Goal: Subscribe to service/newsletter

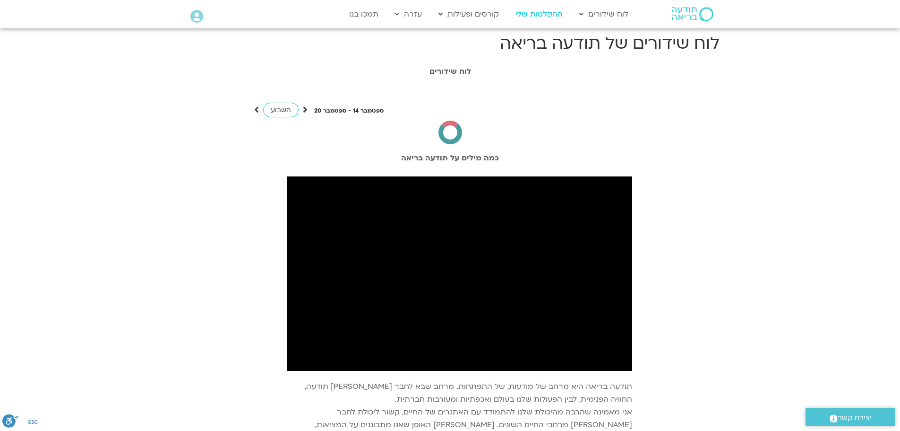
click at [534, 15] on link "ההקלטות שלי" at bounding box center [539, 14] width 57 height 18
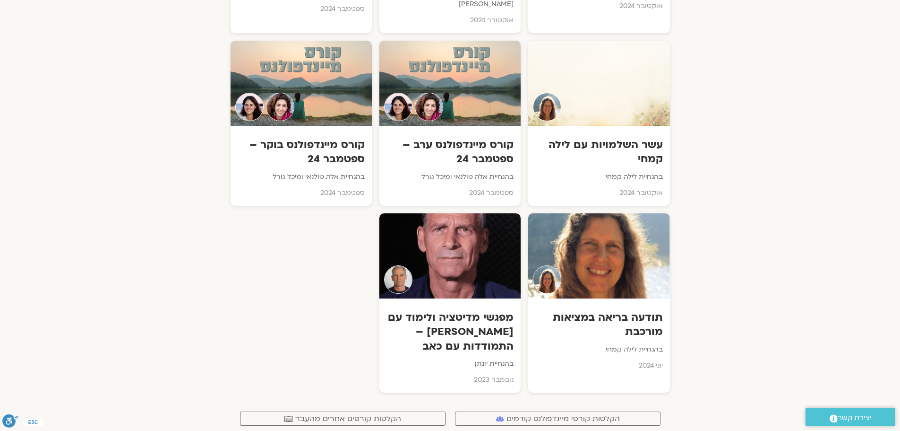
scroll to position [6234, 0]
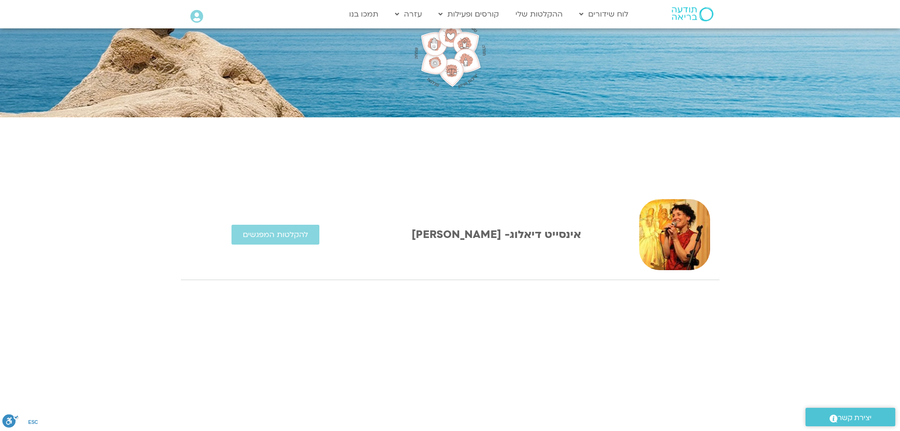
scroll to position [95, 0]
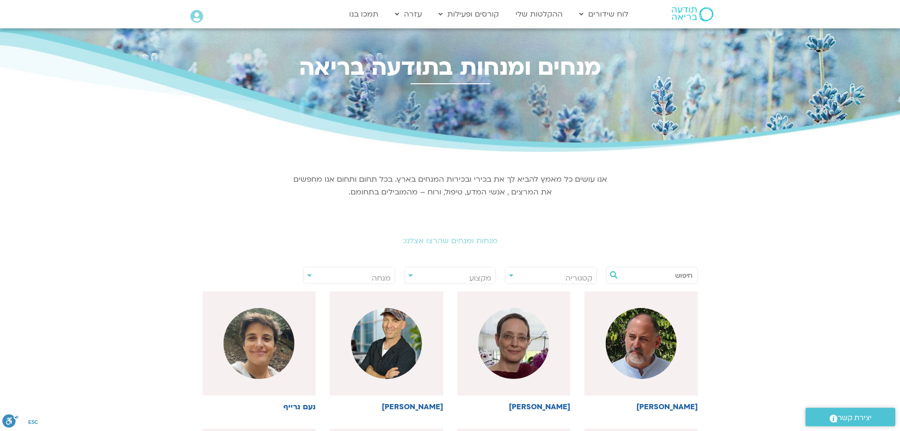
click at [633, 274] on input "text" at bounding box center [657, 275] width 72 height 16
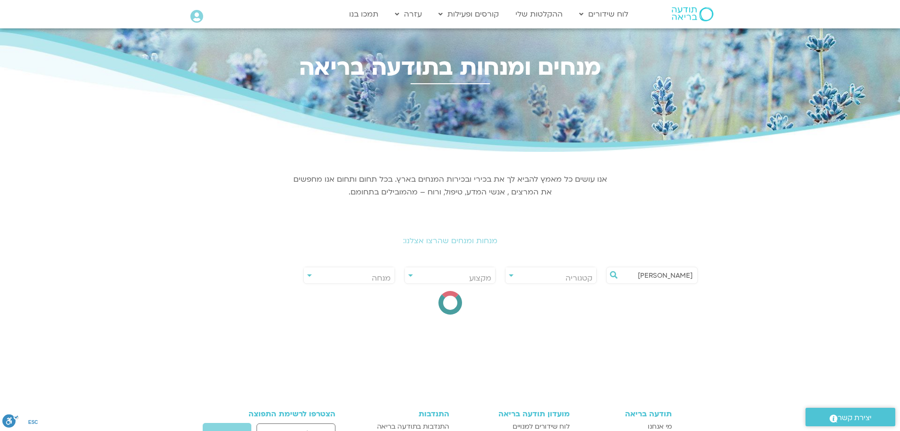
type input "[PERSON_NAME]"
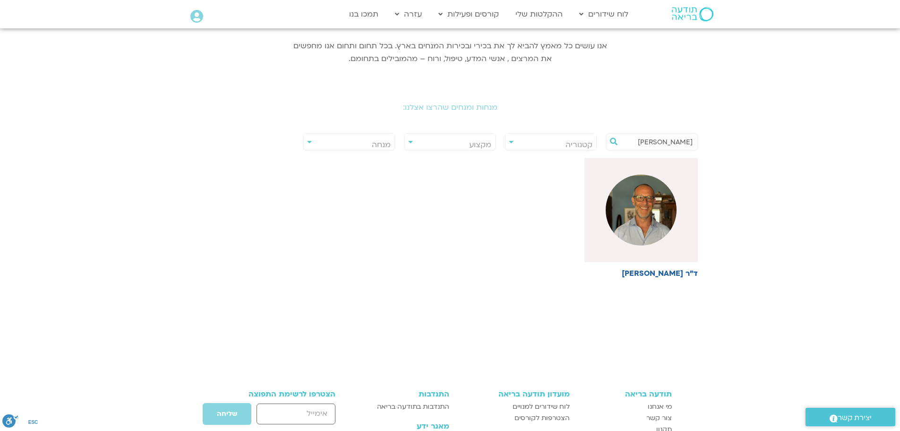
scroll to position [142, 0]
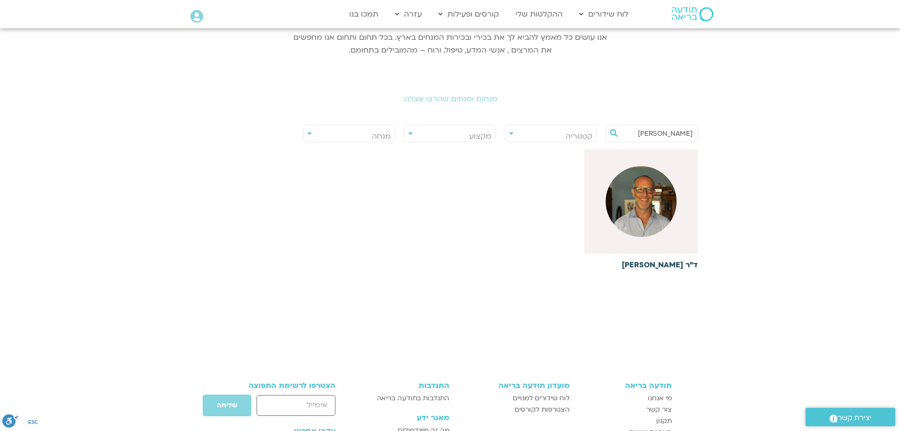
click at [640, 213] on img at bounding box center [641, 201] width 71 height 71
click at [673, 262] on h6 "ד"ר [PERSON_NAME]" at bounding box center [641, 264] width 113 height 9
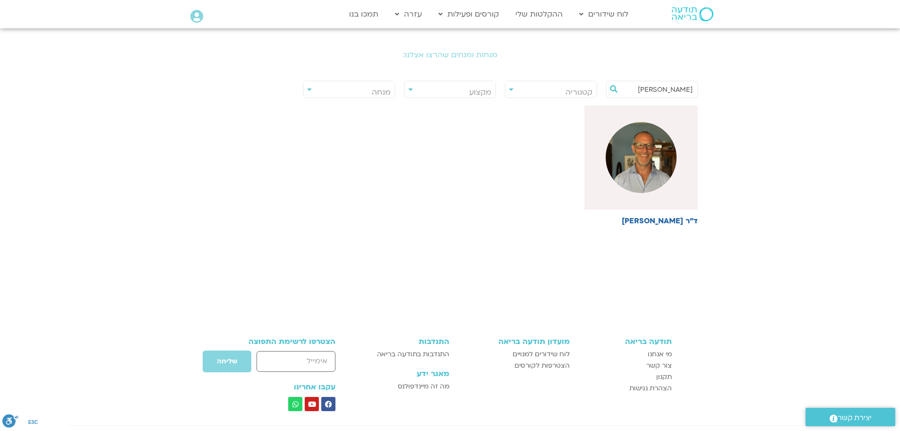
scroll to position [284, 0]
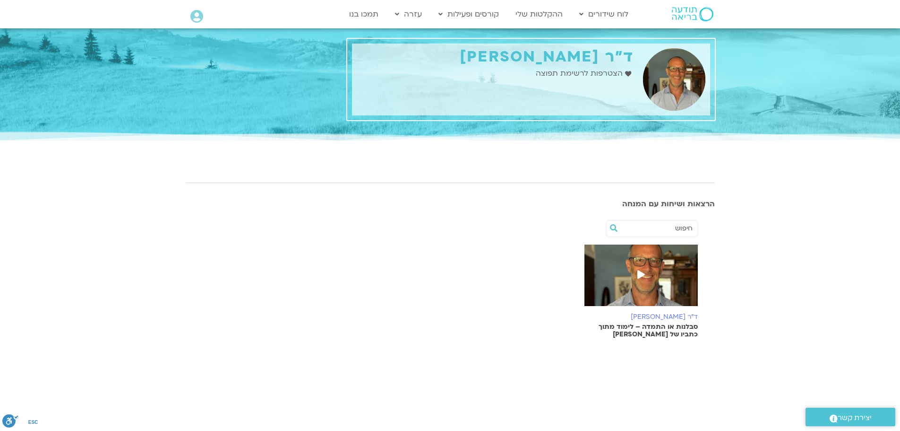
click at [574, 71] on span "הצטרפות לרשימת תפוצה" at bounding box center [580, 73] width 89 height 13
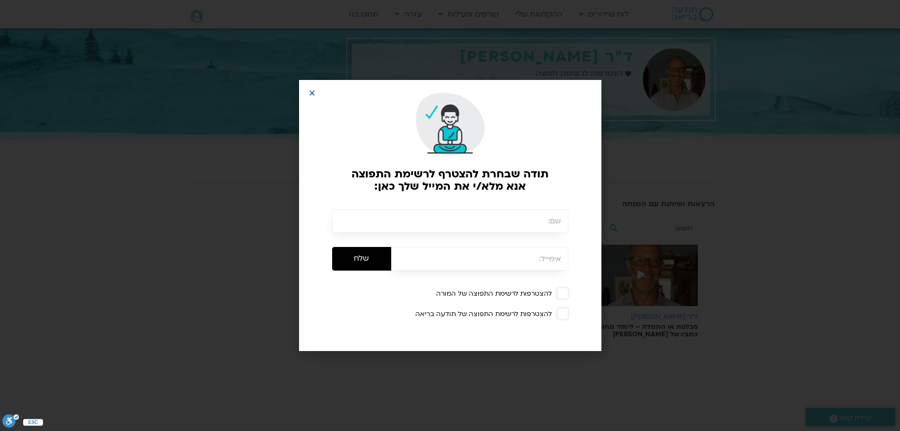
click at [503, 214] on input "text" at bounding box center [450, 221] width 236 height 24
type input "ורדה בן דור"
click at [492, 260] on input "email" at bounding box center [479, 259] width 177 height 24
type input "varda.bendor@gmail.com"
click at [563, 292] on span at bounding box center [562, 292] width 11 height 11
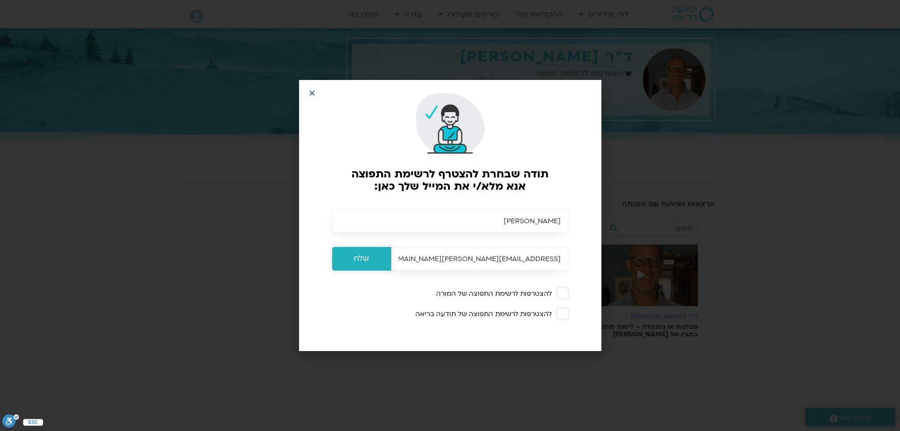
click at [362, 254] on input "שלח" at bounding box center [361, 259] width 59 height 24
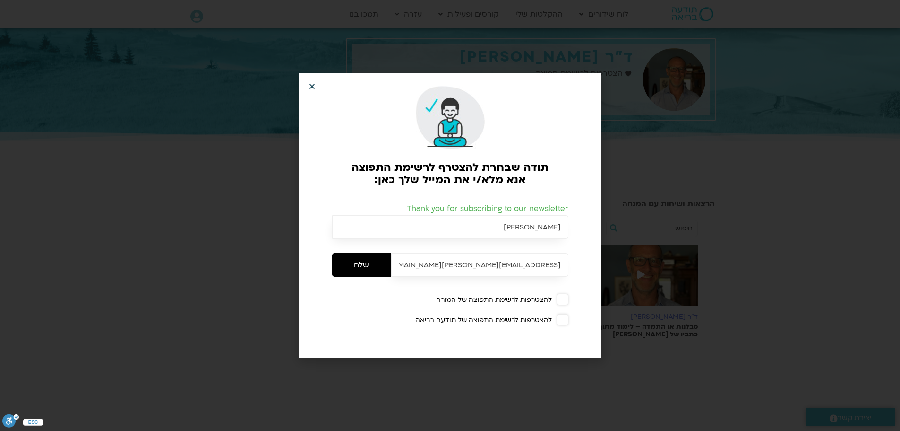
click at [313, 85] on icon "Close" at bounding box center [312, 86] width 7 height 7
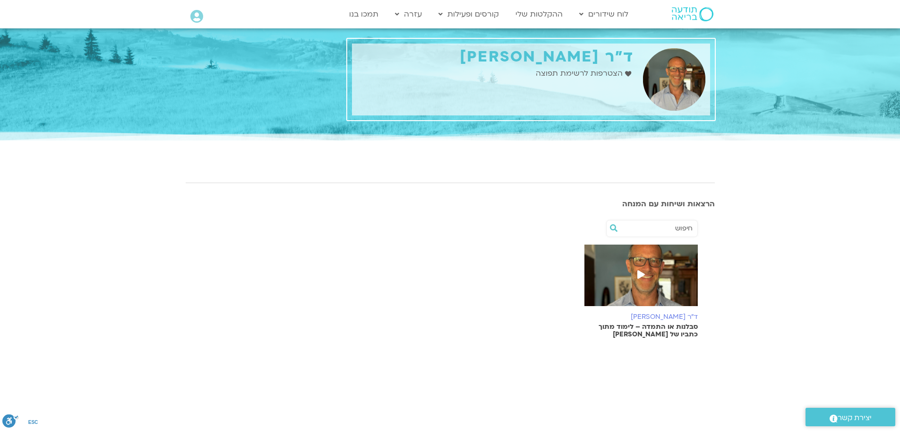
click at [640, 275] on icon at bounding box center [642, 274] width 8 height 9
